Goal: Check status: Check status

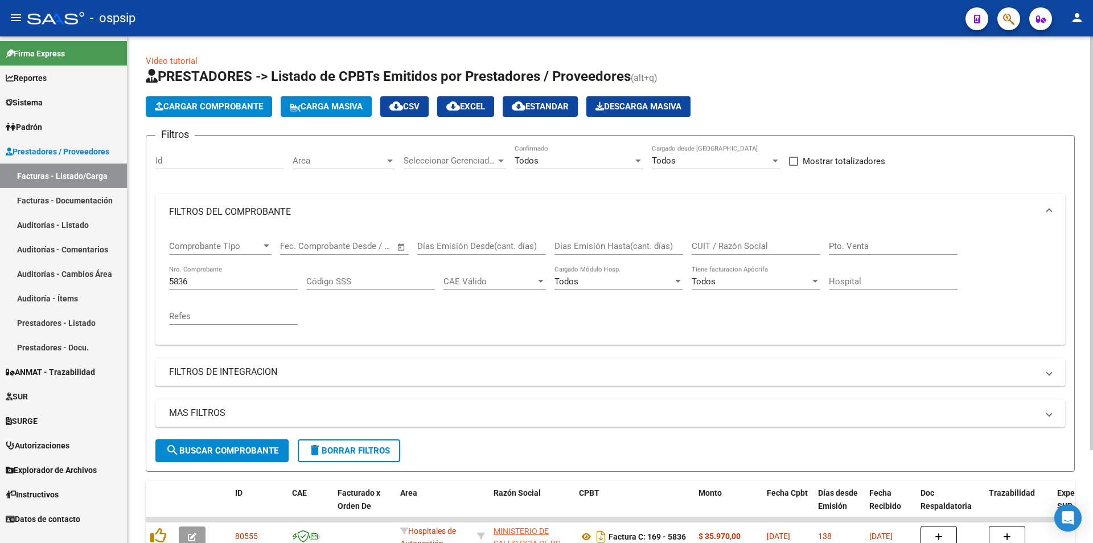
scroll to position [57, 0]
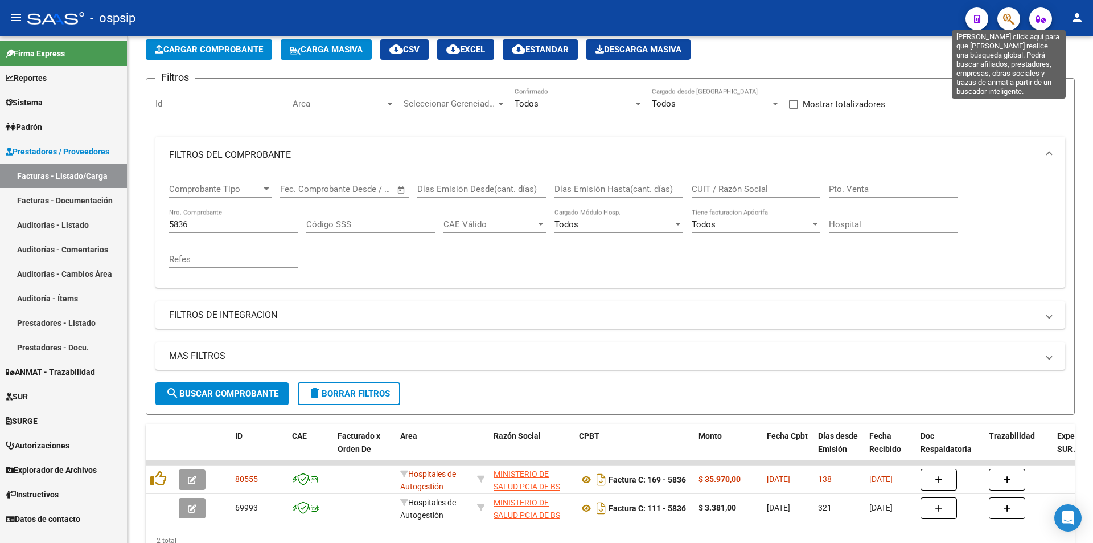
click at [1005, 21] on icon "button" at bounding box center [1008, 19] width 11 height 13
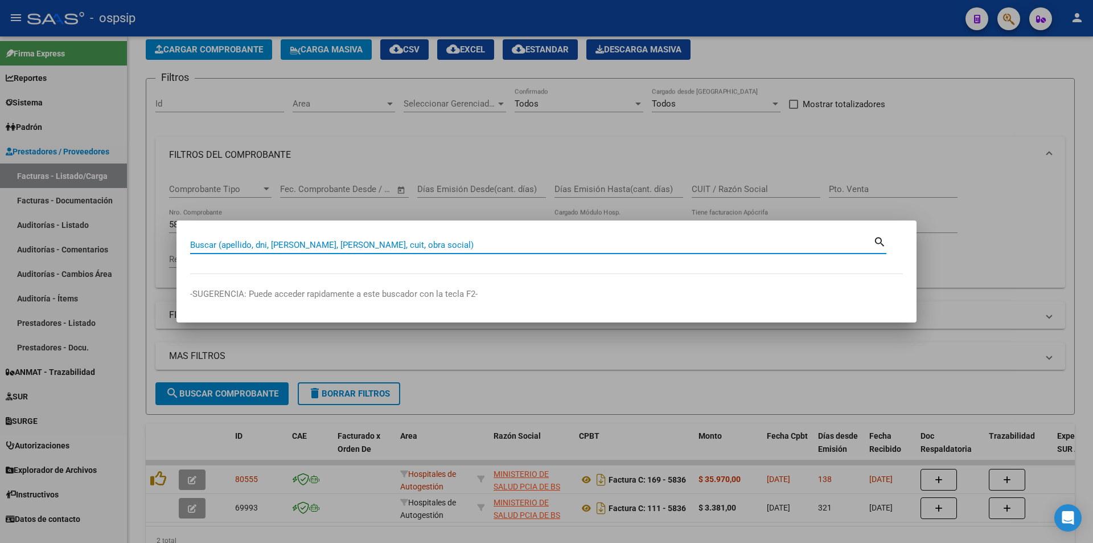
paste input "43689484"
type input "43689484"
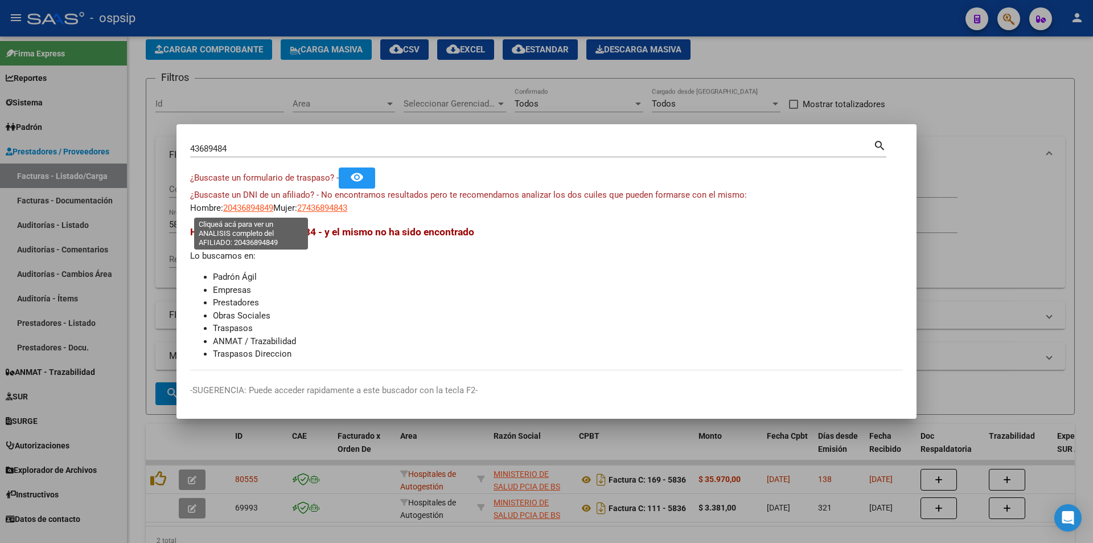
click at [261, 207] on span "20436894849" at bounding box center [248, 208] width 50 height 10
type textarea "20436894849"
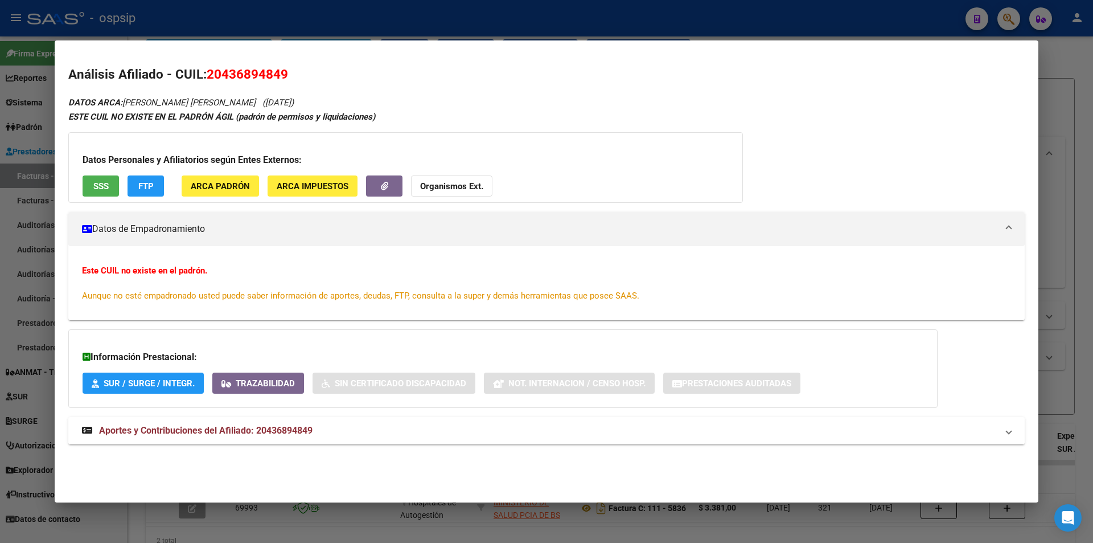
click at [264, 441] on mat-expansion-panel-header "Aportes y Contribuciones del Afiliado: 20436894849" at bounding box center [546, 430] width 957 height 27
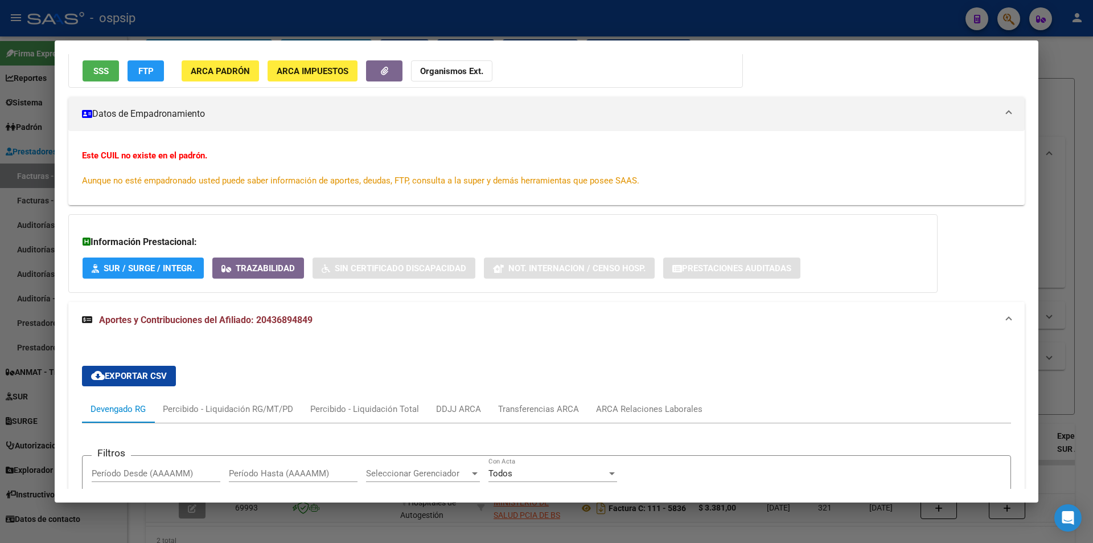
scroll to position [0, 0]
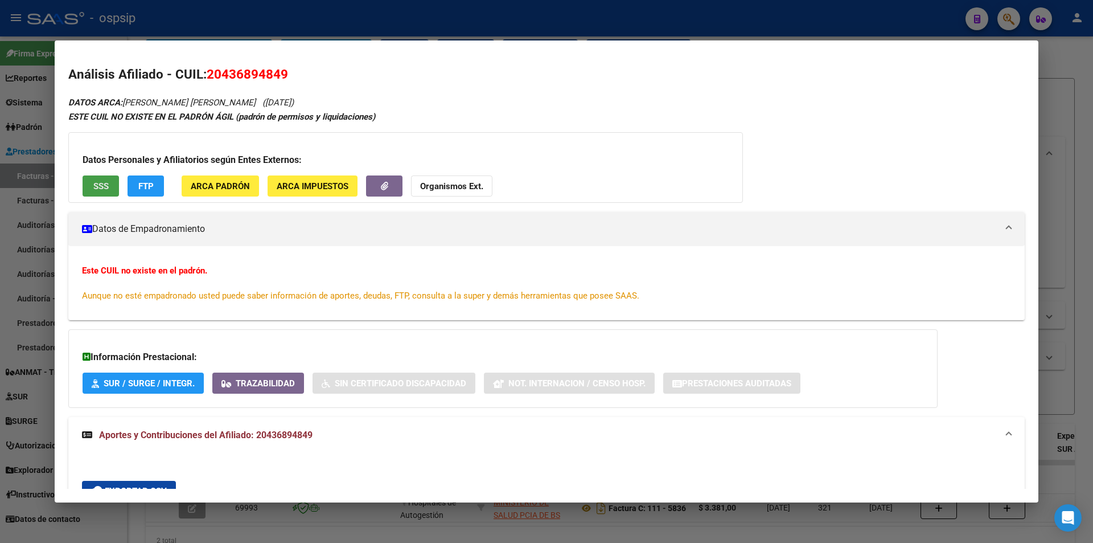
click at [92, 182] on button "SSS" at bounding box center [101, 185] width 36 height 21
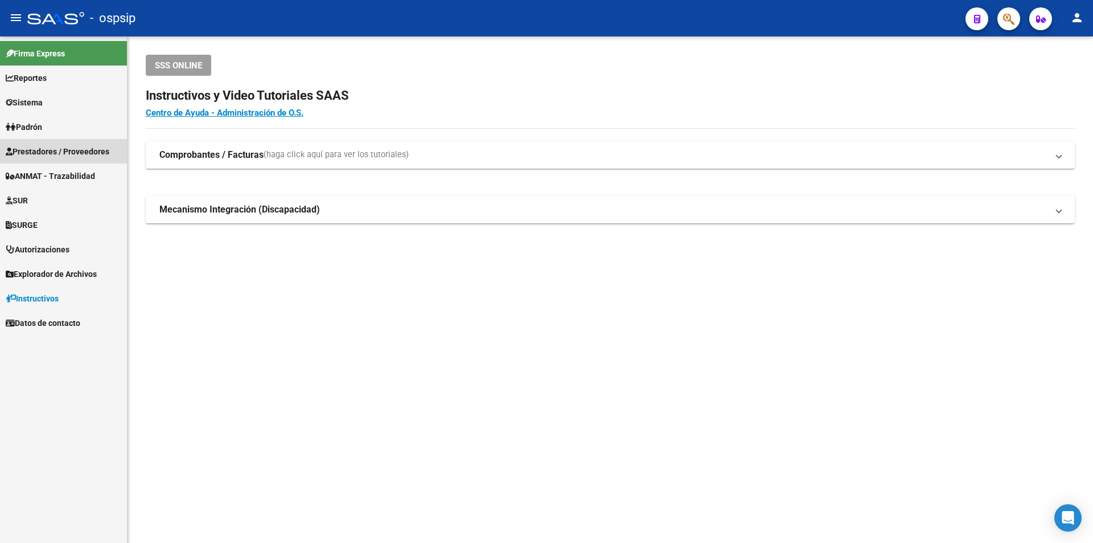
click at [68, 153] on span "Prestadores / Proveedores" at bounding box center [58, 151] width 104 height 13
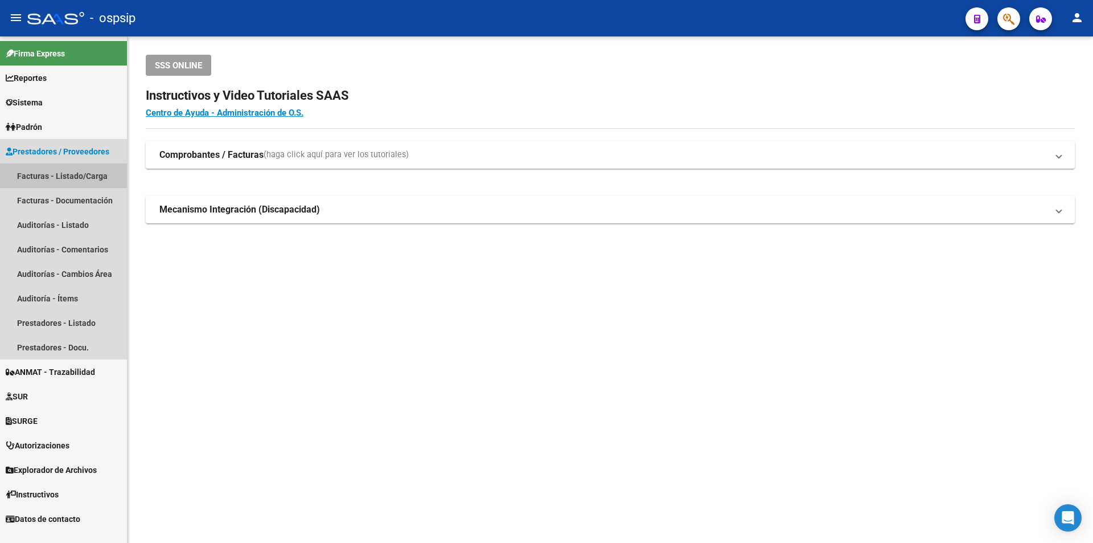
click at [72, 171] on link "Facturas - Listado/Carga" at bounding box center [63, 175] width 127 height 24
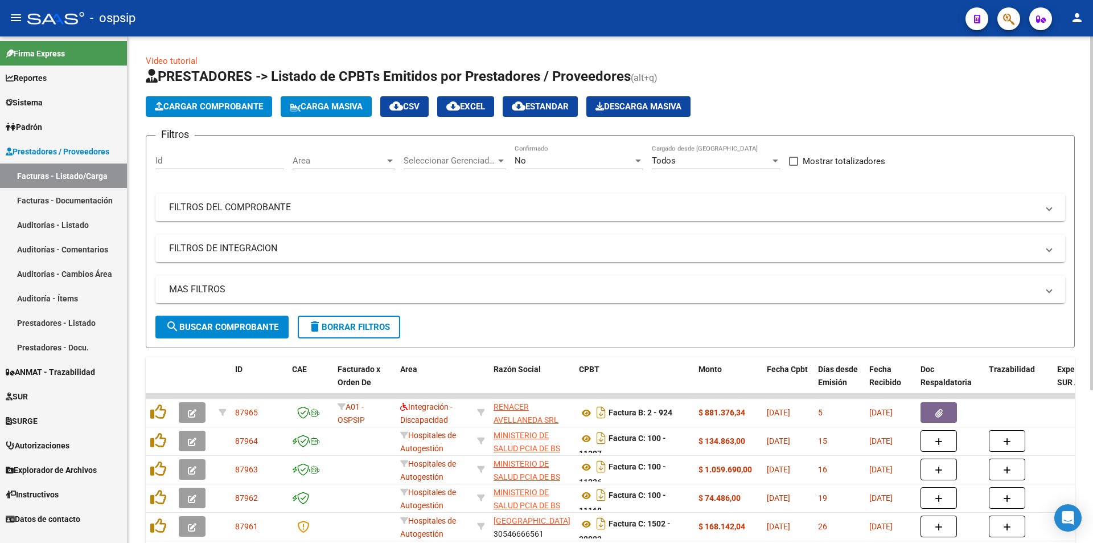
click at [547, 165] on div "No" at bounding box center [574, 160] width 118 height 10
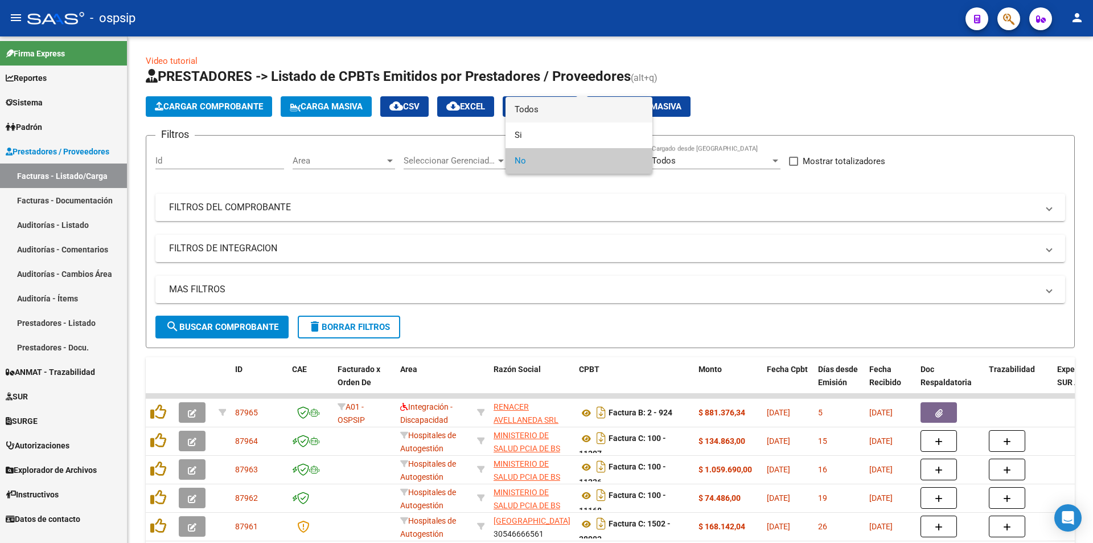
click at [538, 108] on span "Todos" at bounding box center [579, 110] width 129 height 26
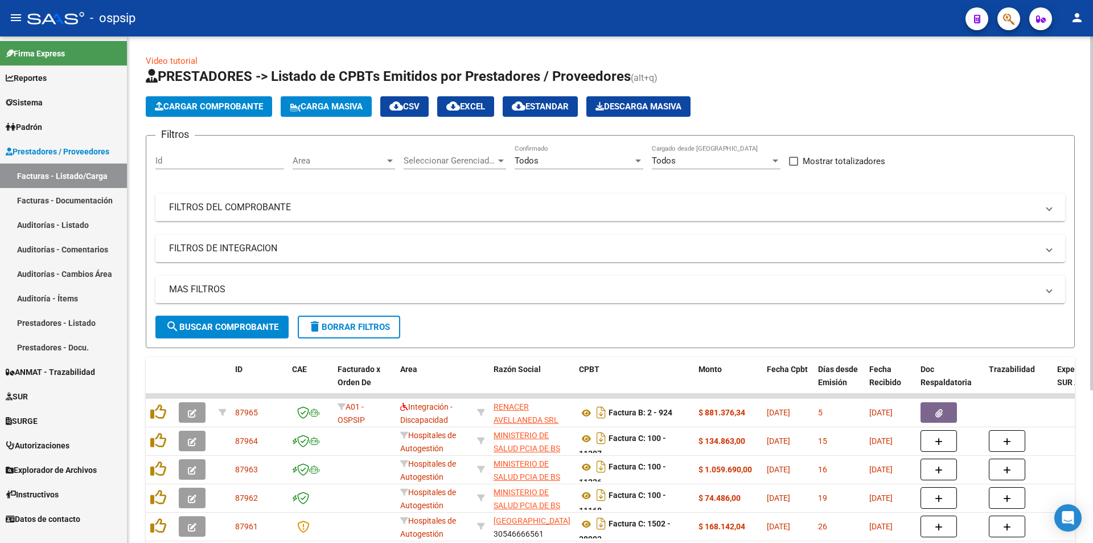
click at [206, 218] on mat-expansion-panel-header "FILTROS DEL COMPROBANTE" at bounding box center [610, 207] width 910 height 27
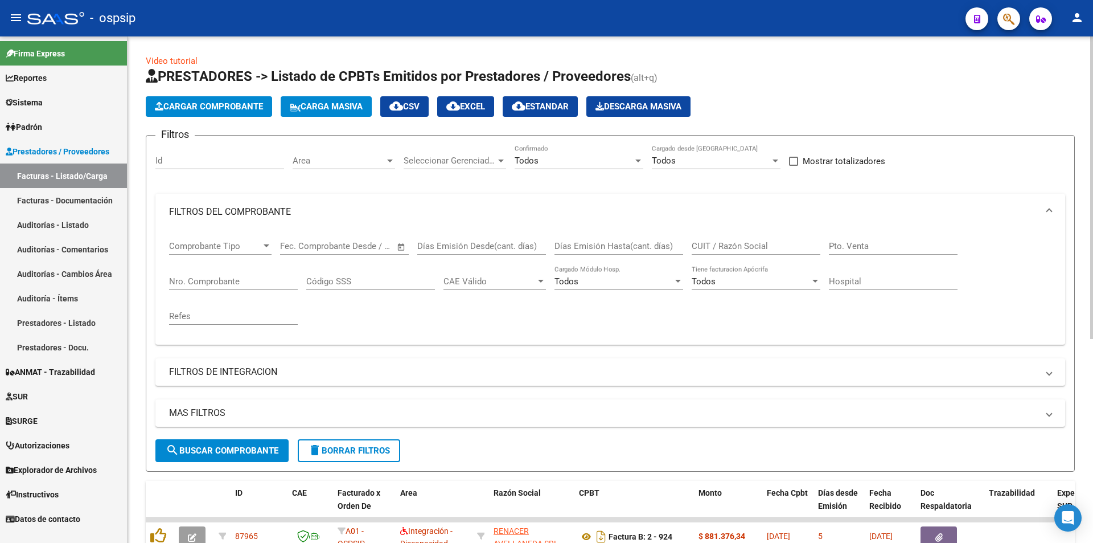
click at [203, 288] on div "Nro. Comprobante" at bounding box center [233, 277] width 129 height 24
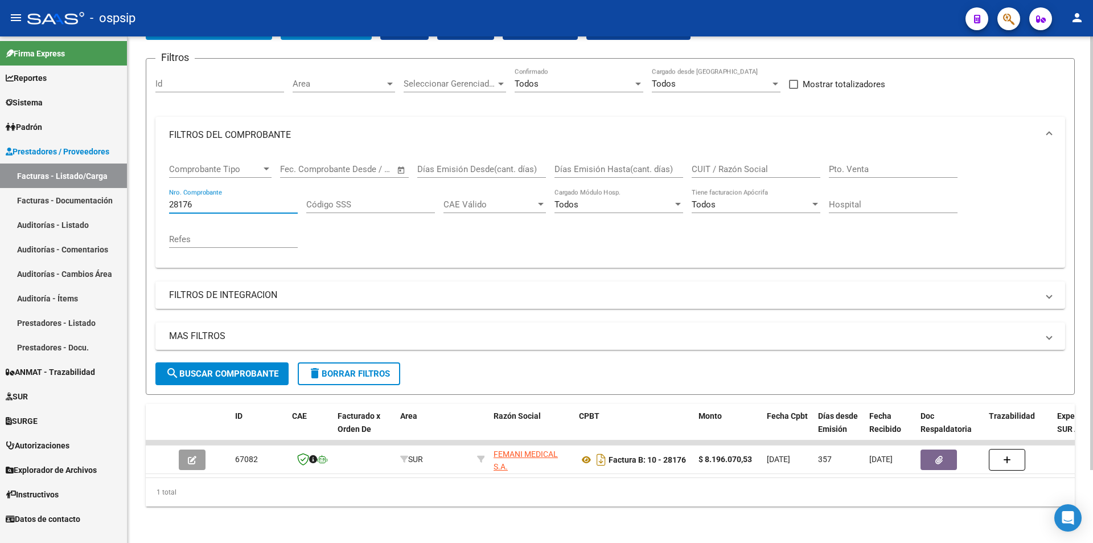
scroll to position [85, 0]
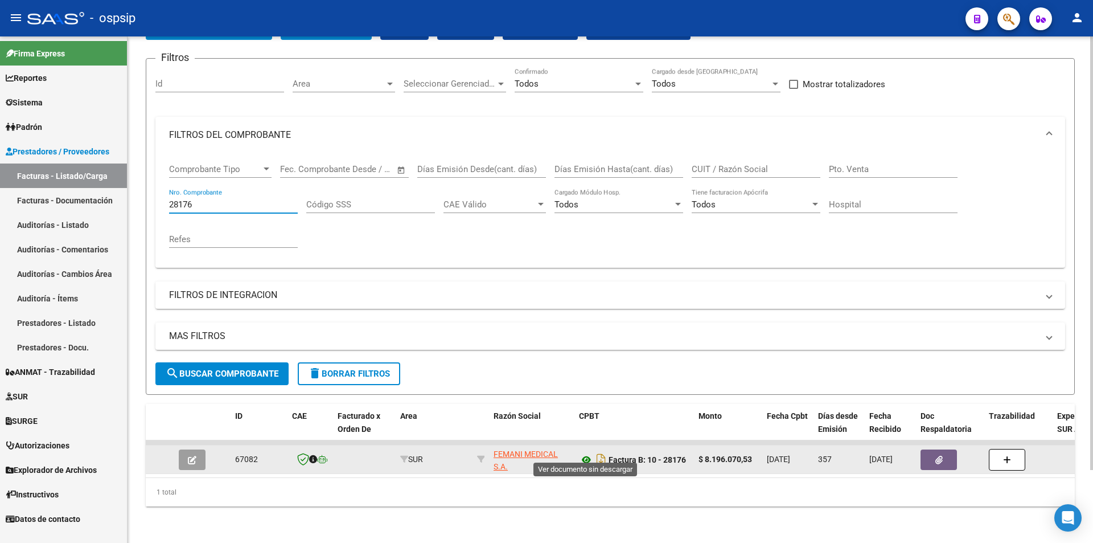
click at [588, 453] on icon at bounding box center [586, 460] width 15 height 14
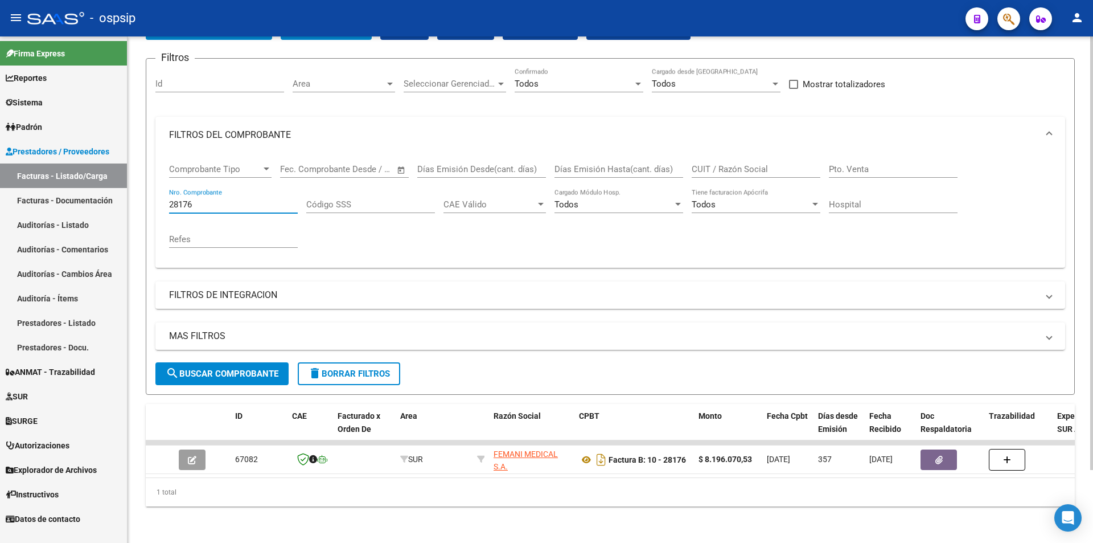
click at [211, 199] on input "28176" at bounding box center [233, 204] width 129 height 10
type input "2"
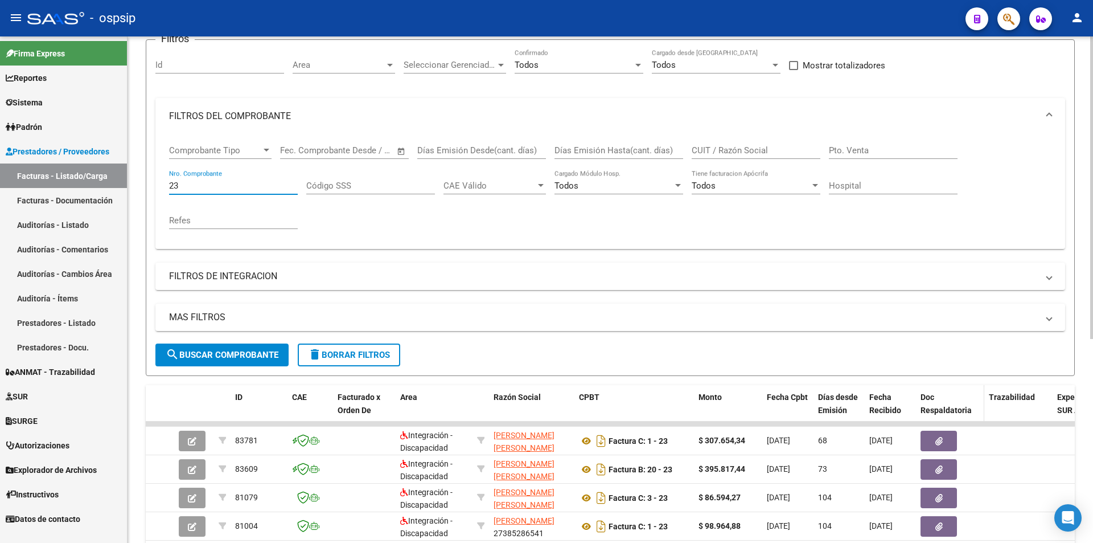
scroll to position [0, 0]
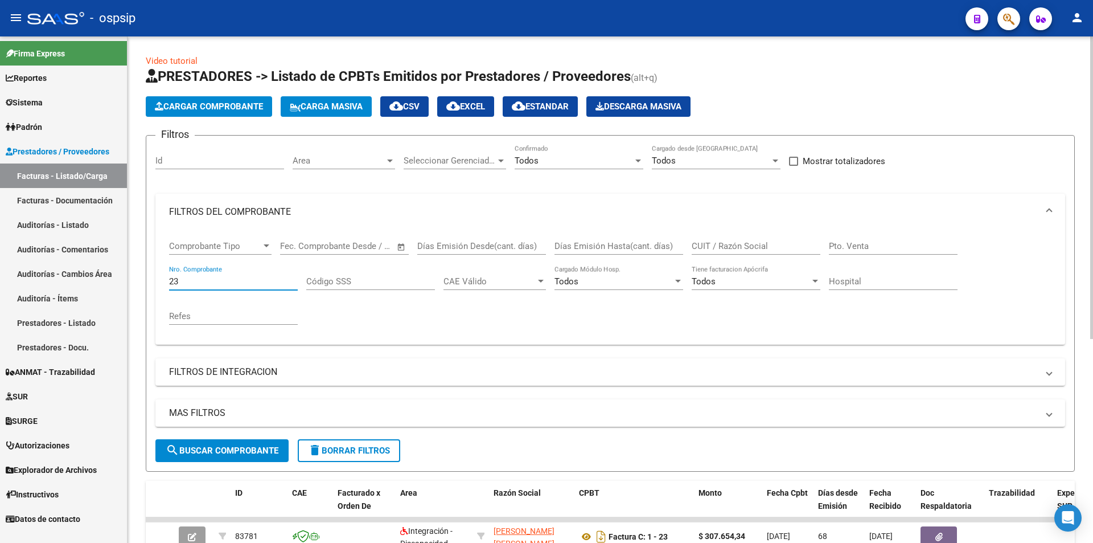
type input "2"
type input "2311"
